Goal: Obtain resource: Obtain resource

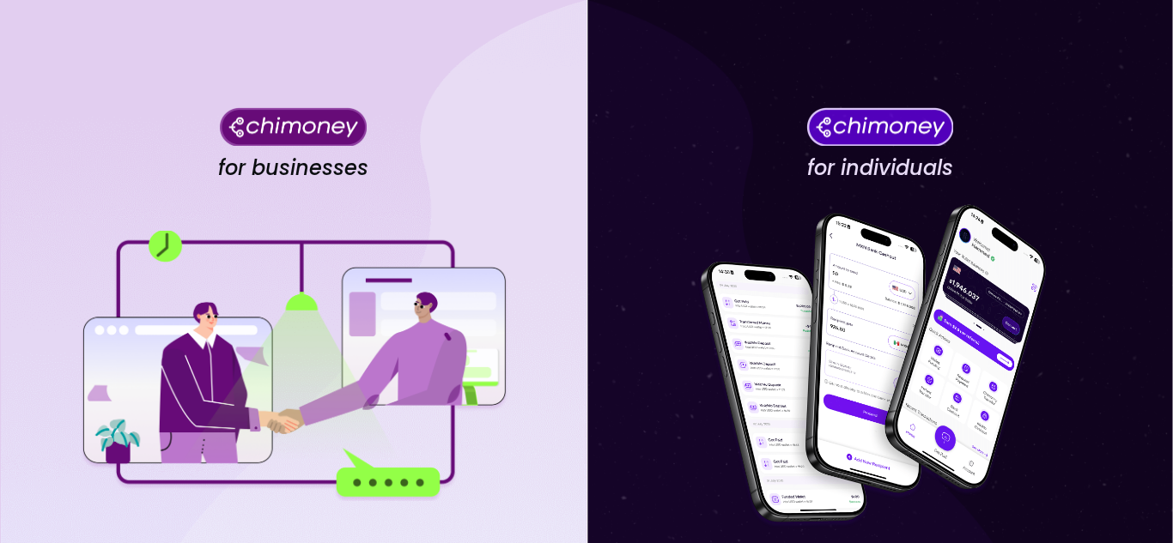
scroll to position [233, 0]
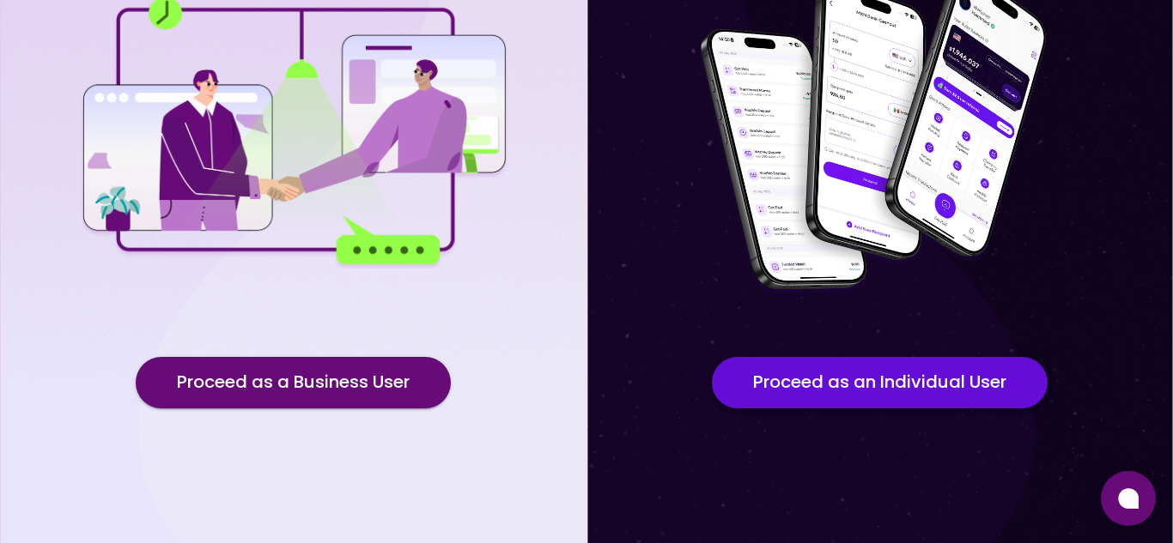
click at [861, 386] on button "Proceed as an Individual User" at bounding box center [880, 383] width 336 height 52
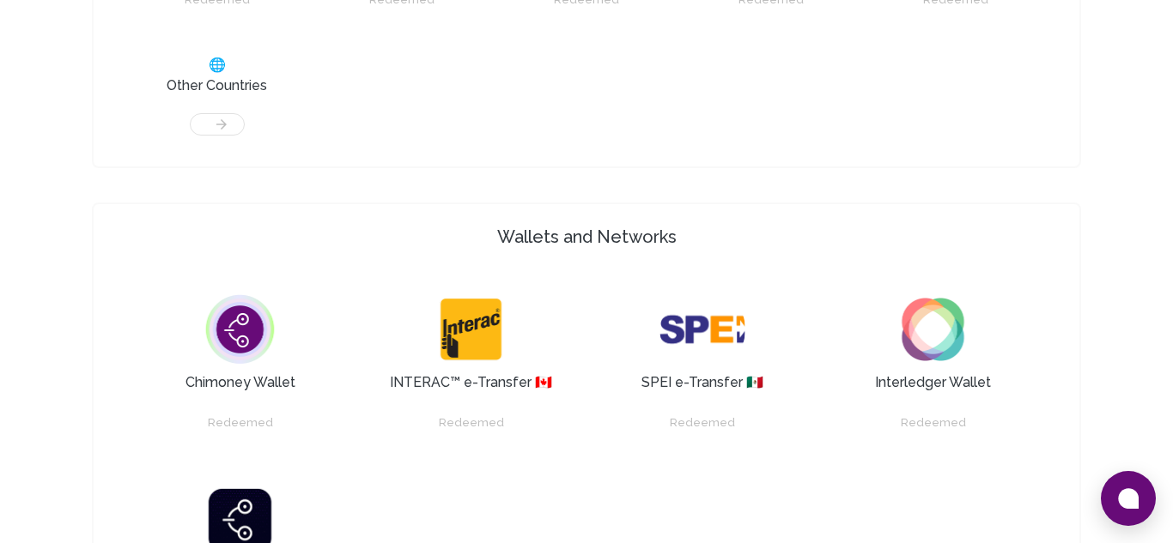
scroll to position [1070, 0]
click at [235, 347] on img at bounding box center [240, 331] width 86 height 86
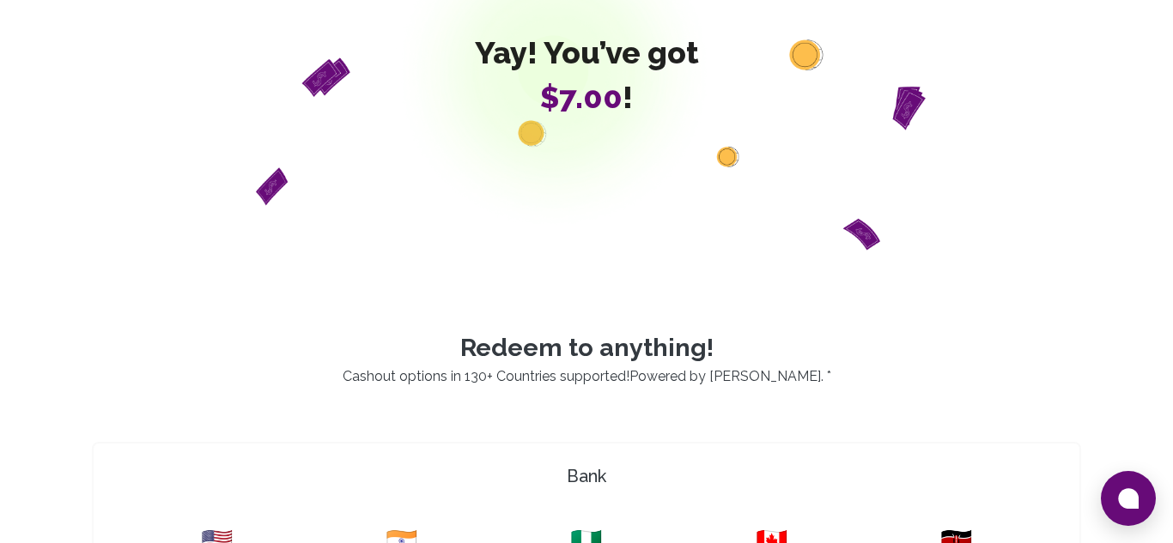
scroll to position [0, 0]
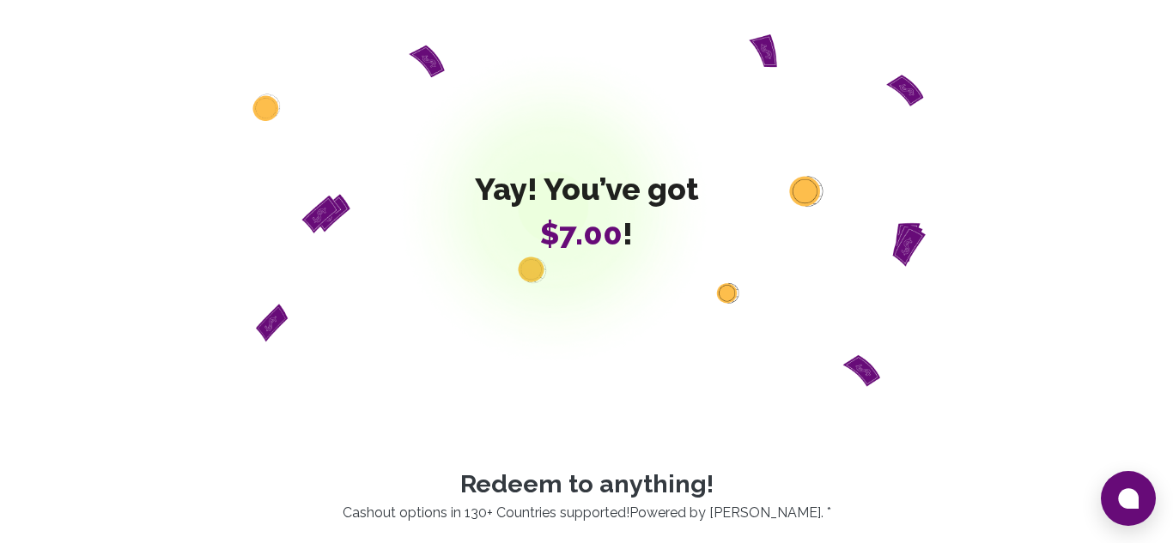
click at [544, 244] on span "$7.00" at bounding box center [581, 233] width 82 height 36
click at [544, 270] on div "Yay! You’ve got $7.00 !" at bounding box center [586, 210] width 989 height 353
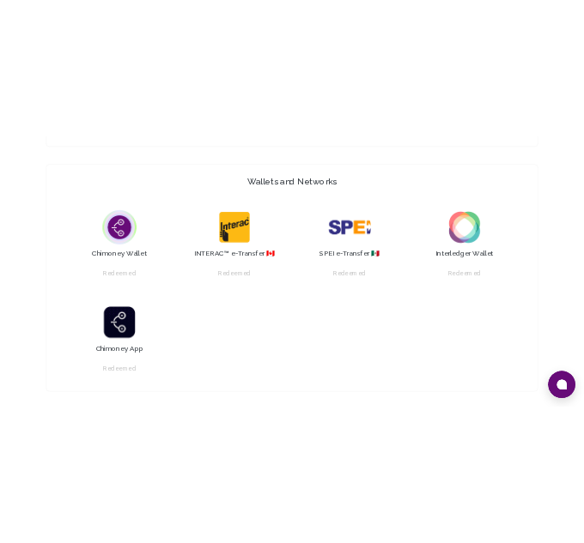
scroll to position [1219, 0]
